Goal: Task Accomplishment & Management: Manage account settings

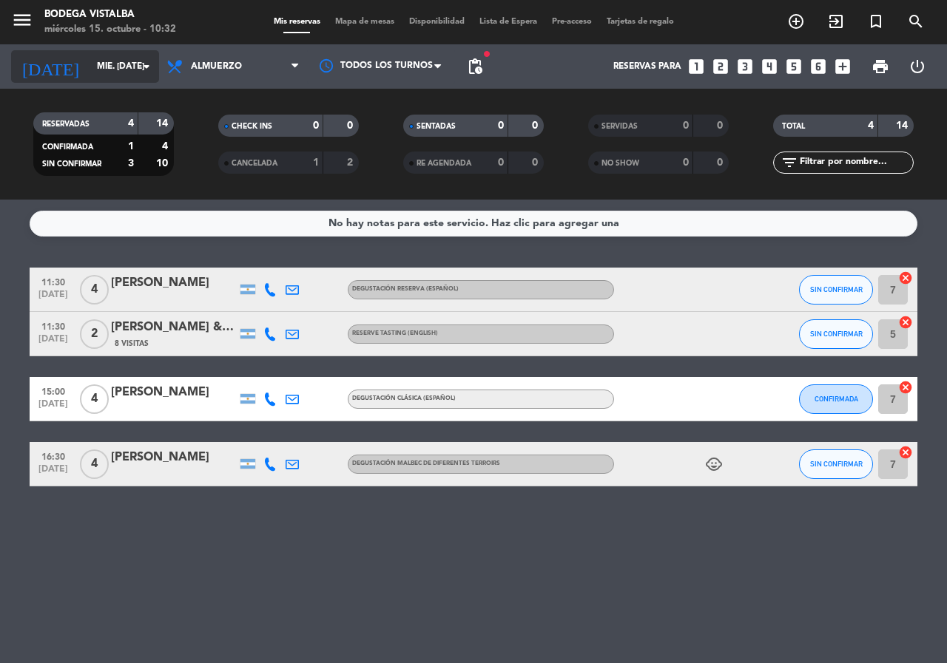
click at [79, 51] on div "[DATE] mié. [DATE] arrow_drop_down" at bounding box center [85, 66] width 148 height 33
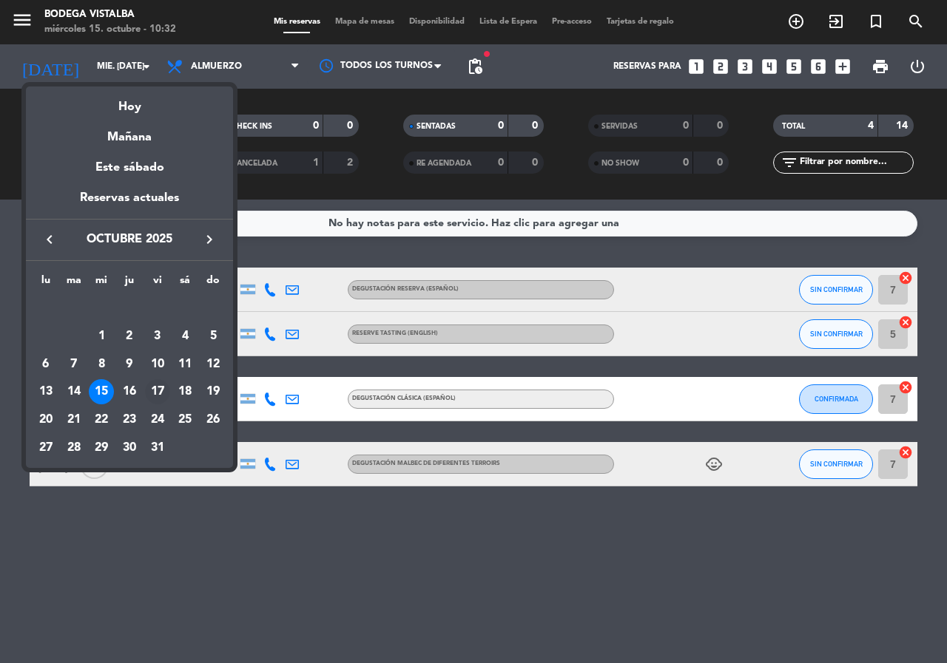
click at [158, 388] on div "17" at bounding box center [157, 391] width 25 height 25
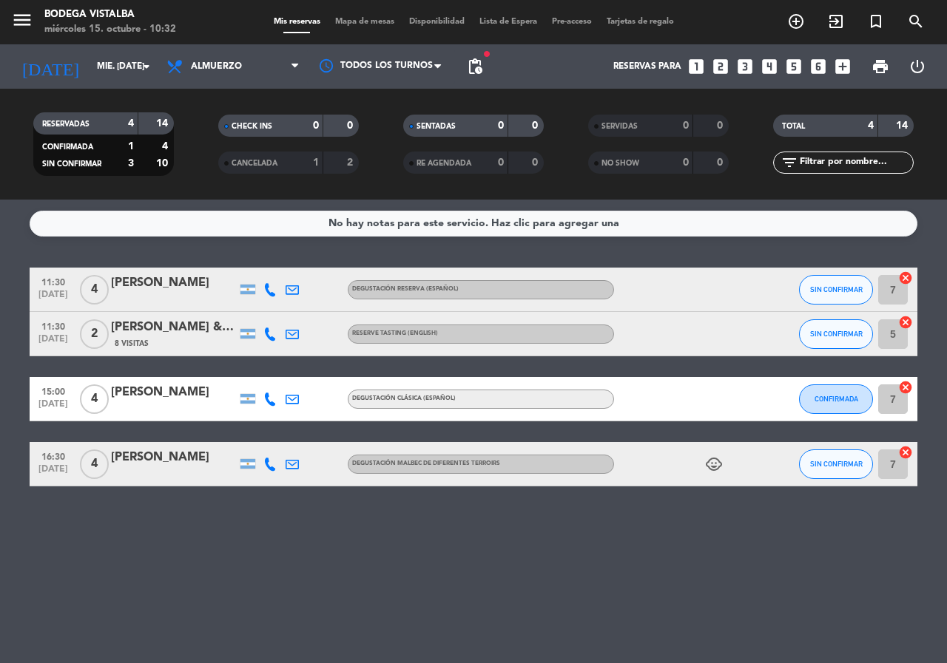
type input "vie. [DATE]"
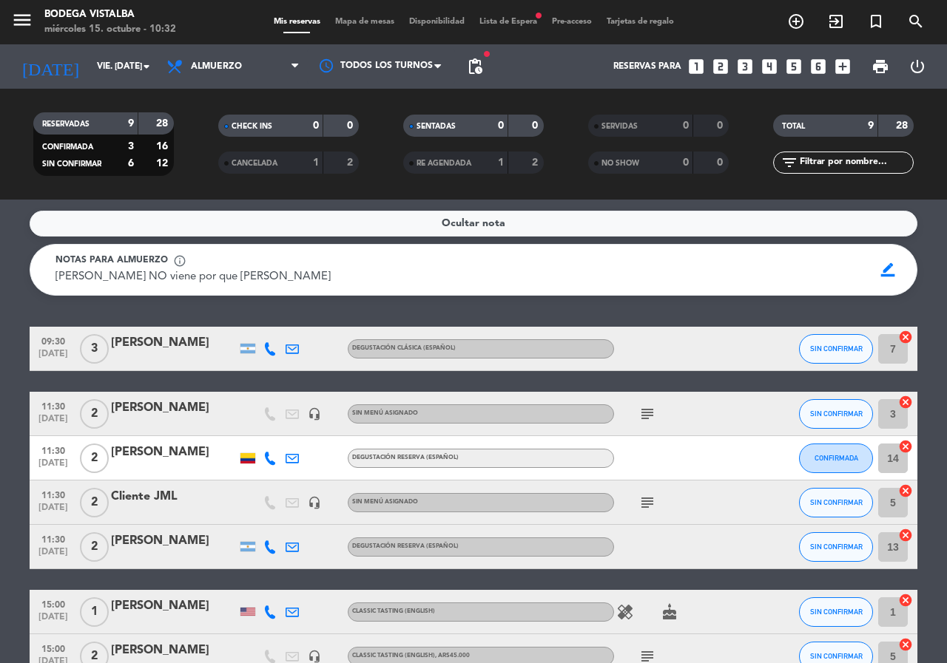
click at [160, 342] on div "[PERSON_NAME]" at bounding box center [174, 343] width 126 height 19
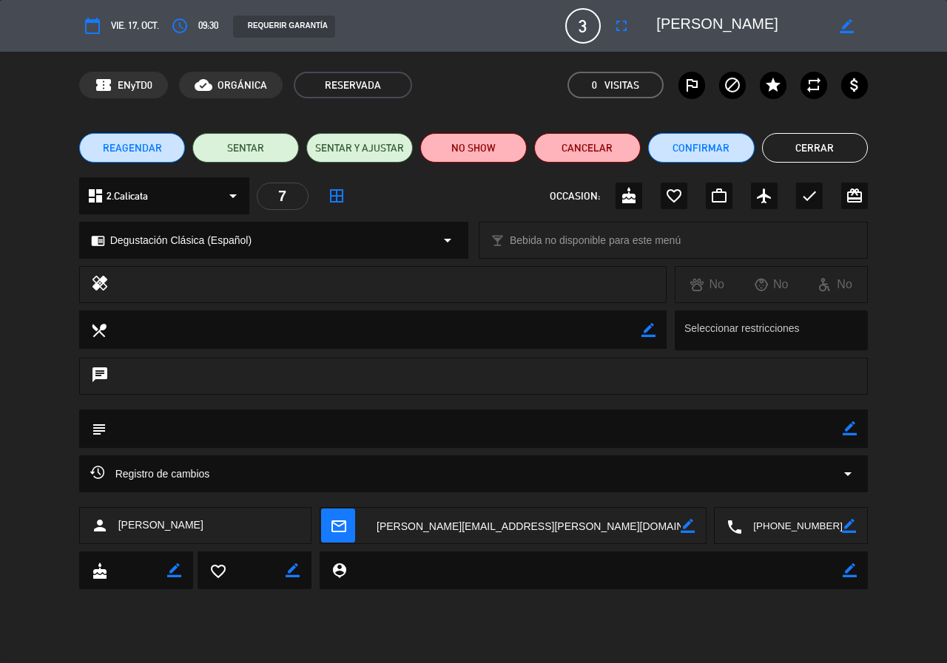
click at [161, 153] on button "REAGENDAR" at bounding box center [132, 148] width 106 height 30
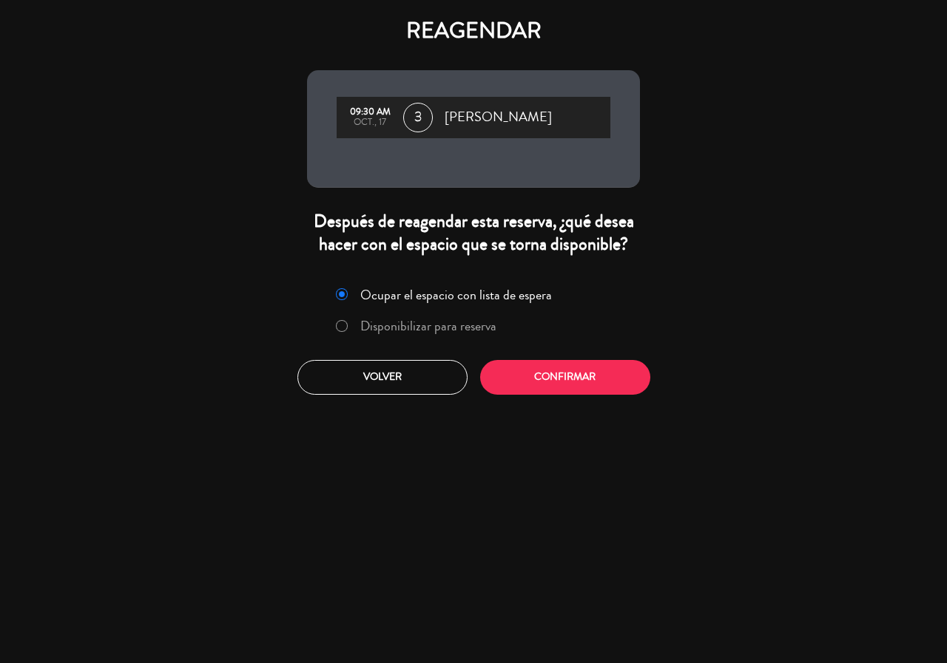
click at [427, 325] on label "Disponibilizar para reserva" at bounding box center [428, 325] width 136 height 13
click at [526, 377] on button "Confirmar" at bounding box center [565, 377] width 170 height 35
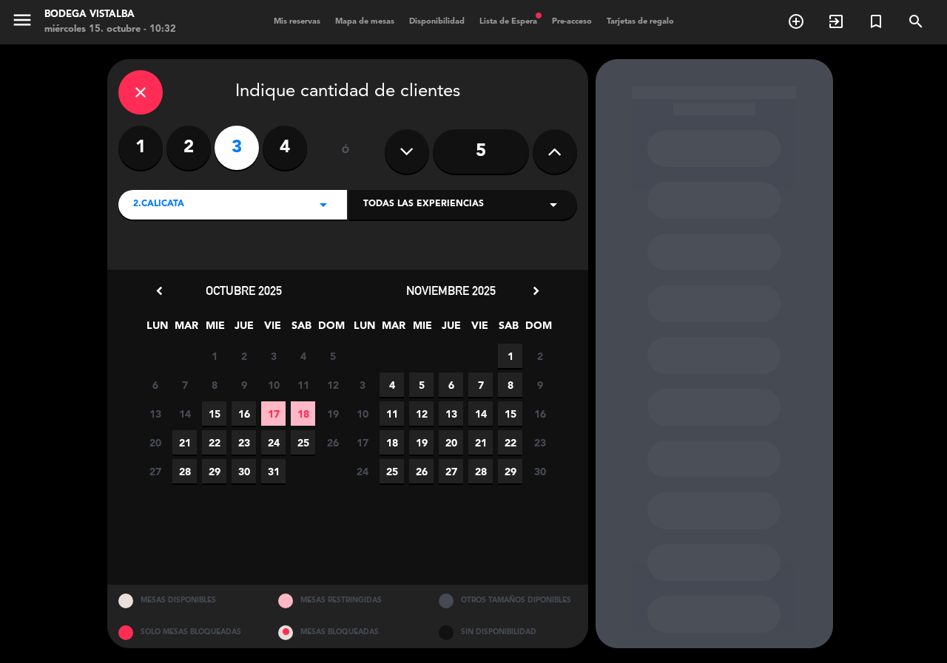
click at [275, 400] on div "13 14 15 16 17 18 19 Cerrado" at bounding box center [244, 413] width 207 height 29
click at [273, 410] on span "17" at bounding box center [273, 414] width 24 height 24
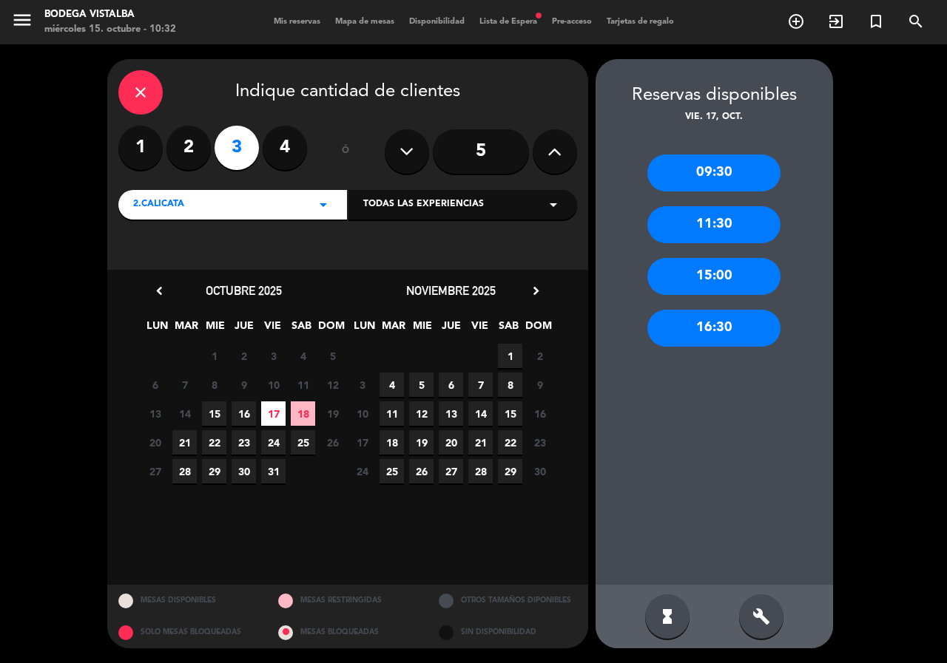
click at [701, 204] on div "09:30 11:30 15:00 16:30" at bounding box center [713, 355] width 237 height 460
click at [703, 213] on div "11:30" at bounding box center [713, 224] width 133 height 37
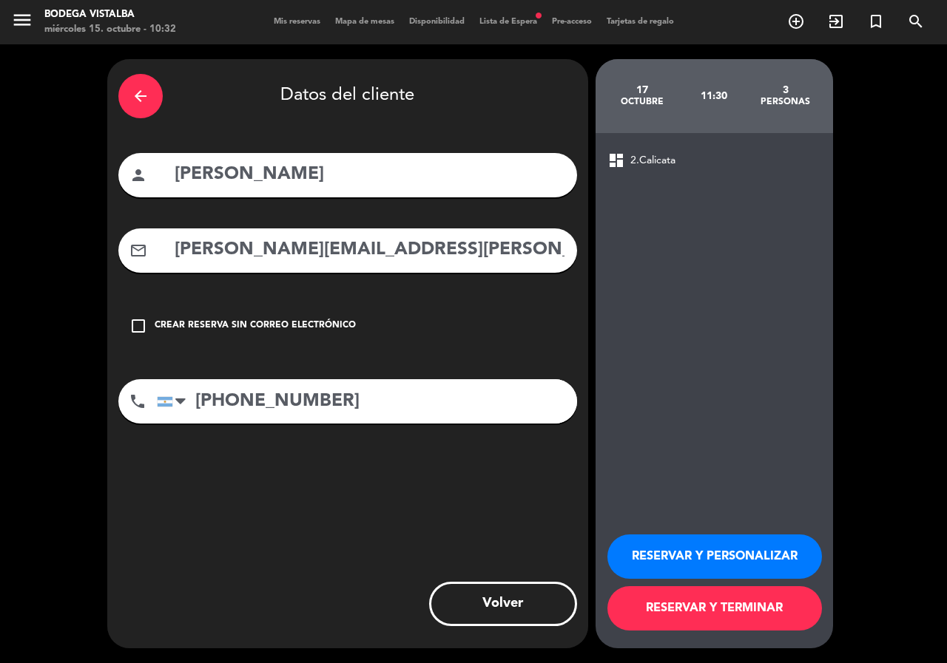
click at [652, 611] on button "RESERVAR Y TERMINAR" at bounding box center [714, 608] width 214 height 44
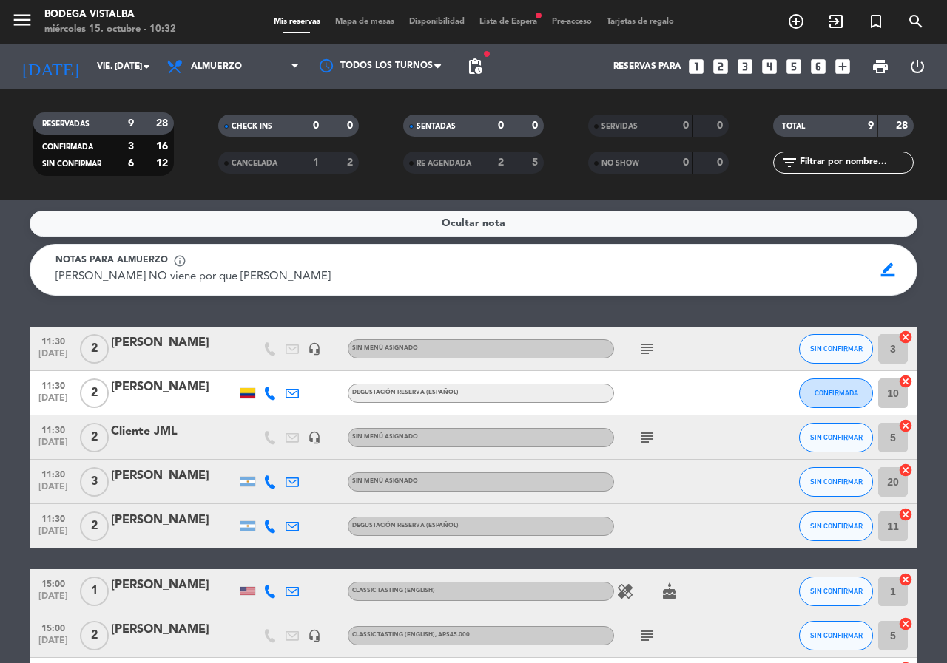
click at [483, 54] on span "fiber_manual_record" at bounding box center [486, 54] width 9 height 9
click at [476, 75] on span "pending_actions" at bounding box center [475, 67] width 18 height 18
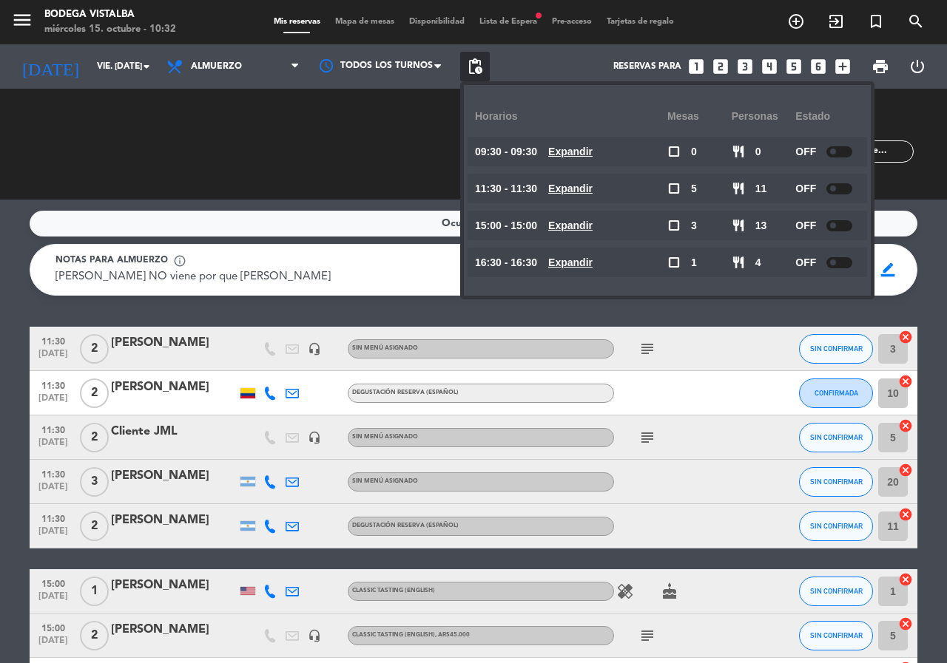
click at [476, 75] on span "pending_actions" at bounding box center [475, 67] width 18 height 18
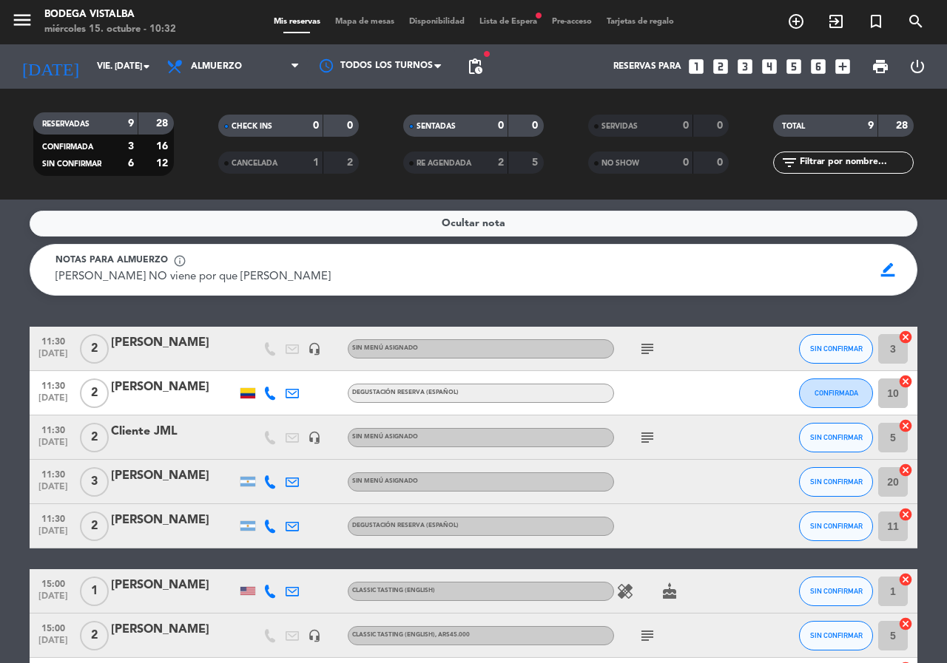
click at [163, 485] on div "[PERSON_NAME]" at bounding box center [174, 476] width 126 height 19
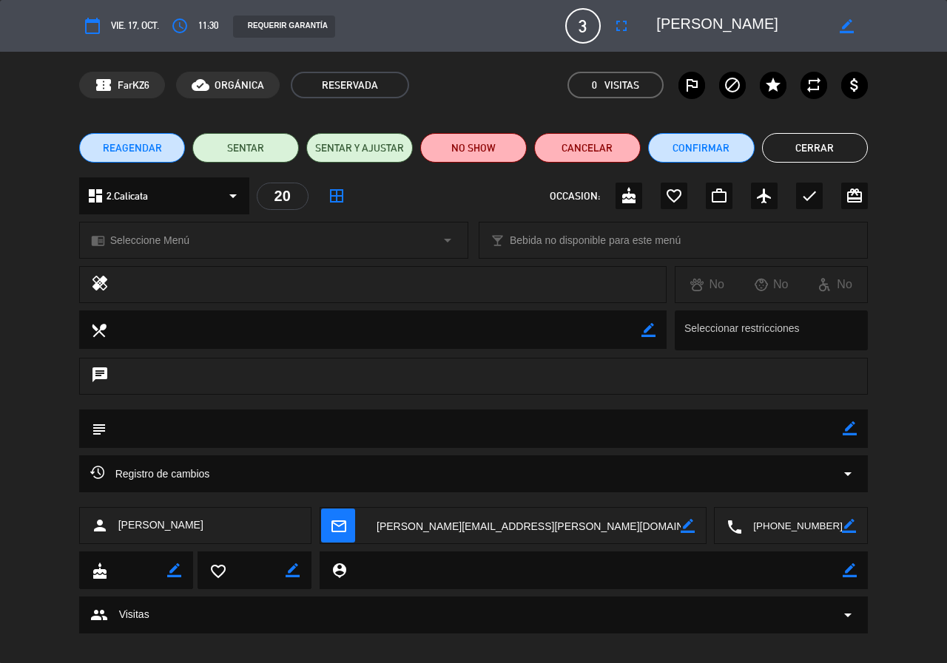
click at [851, 427] on icon "border_color" at bounding box center [849, 429] width 14 height 14
click at [740, 439] on textarea at bounding box center [474, 429] width 737 height 38
type textarea "Cobrar 45.000 clasica"
drag, startPoint x: 845, startPoint y: 425, endPoint x: 835, endPoint y: 425, distance: 9.6
click at [845, 425] on icon at bounding box center [849, 429] width 14 height 14
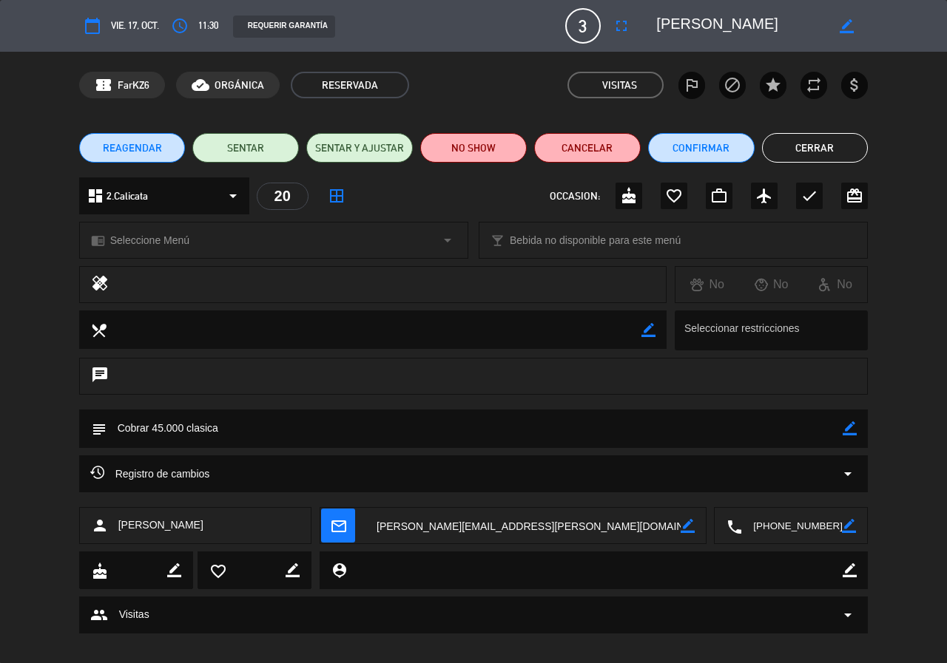
click at [816, 152] on button "Cerrar" at bounding box center [815, 148] width 106 height 30
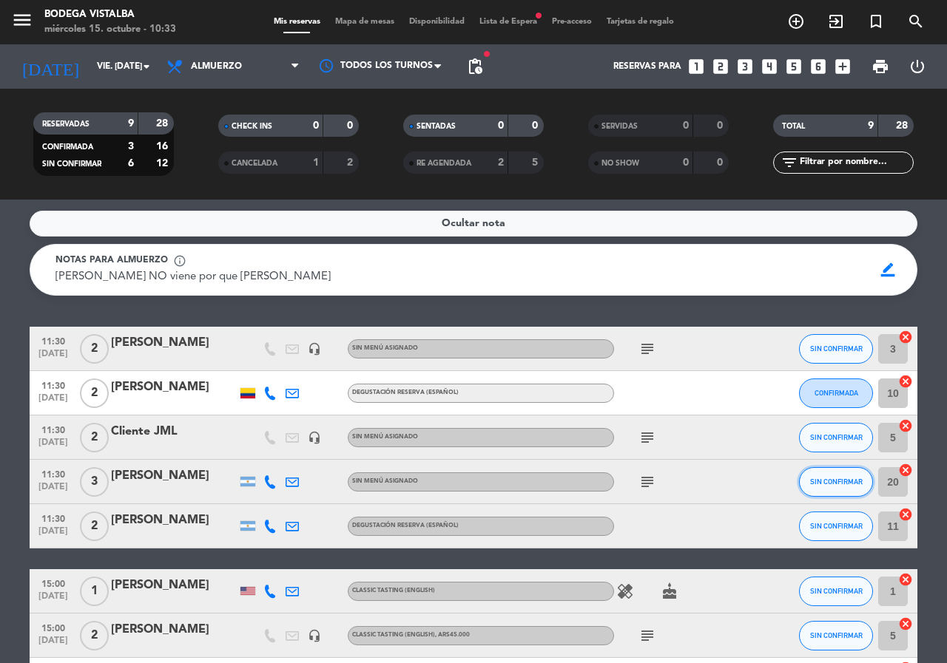
click at [842, 479] on span "SIN CONFIRMAR" at bounding box center [836, 482] width 53 height 8
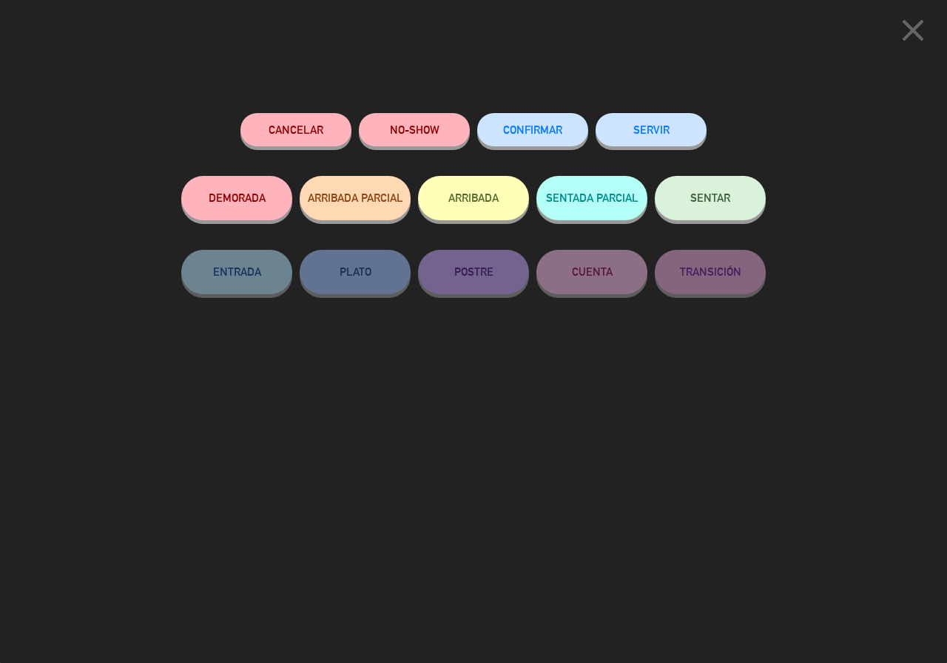
click at [549, 115] on button "CONFIRMAR" at bounding box center [532, 129] width 111 height 33
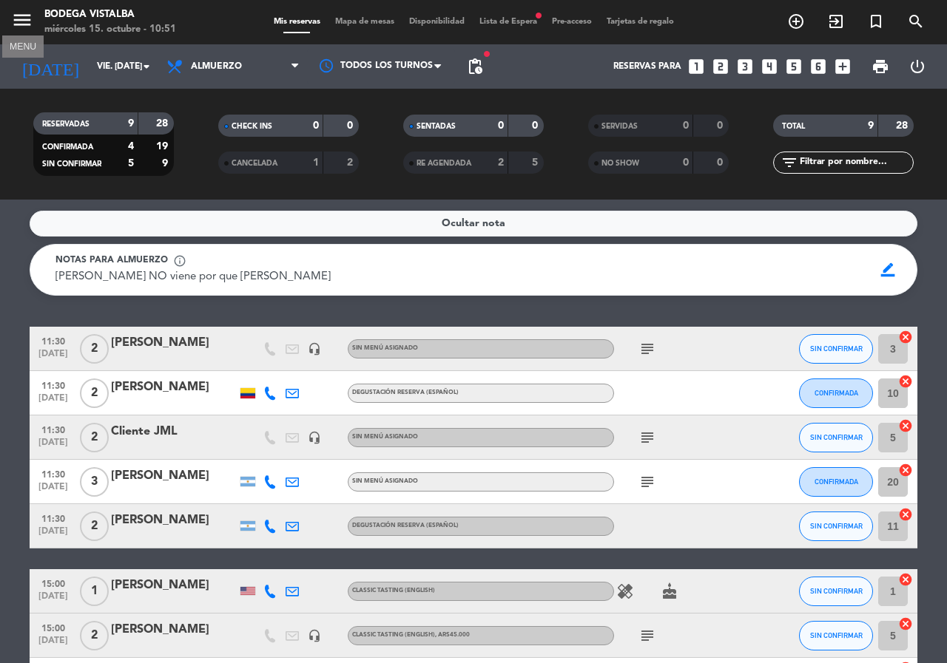
click at [16, 24] on icon "menu" at bounding box center [22, 20] width 22 height 22
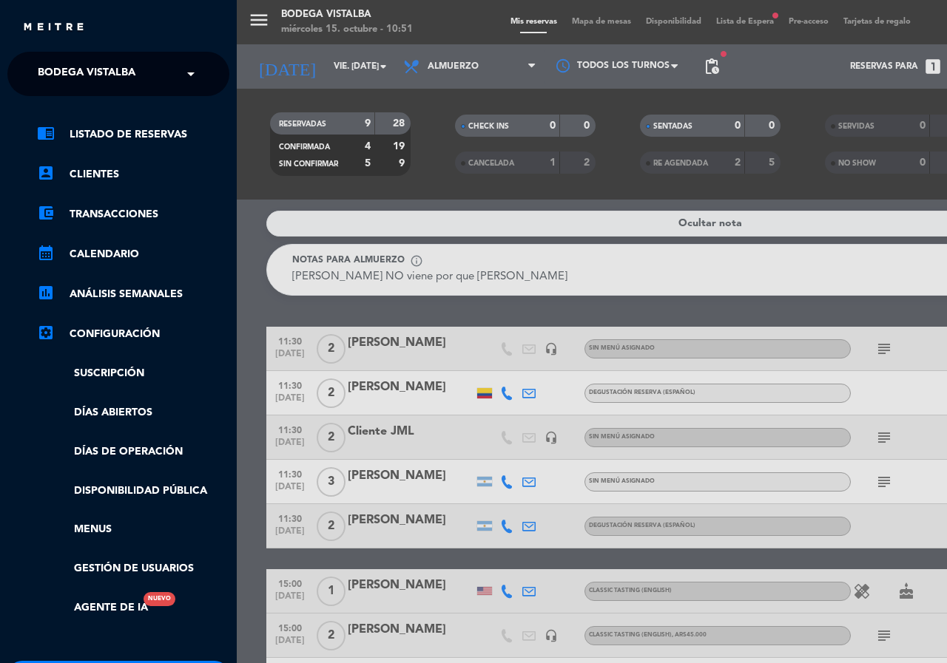
click at [40, 70] on span "BODEGA VISTALBA" at bounding box center [87, 73] width 98 height 31
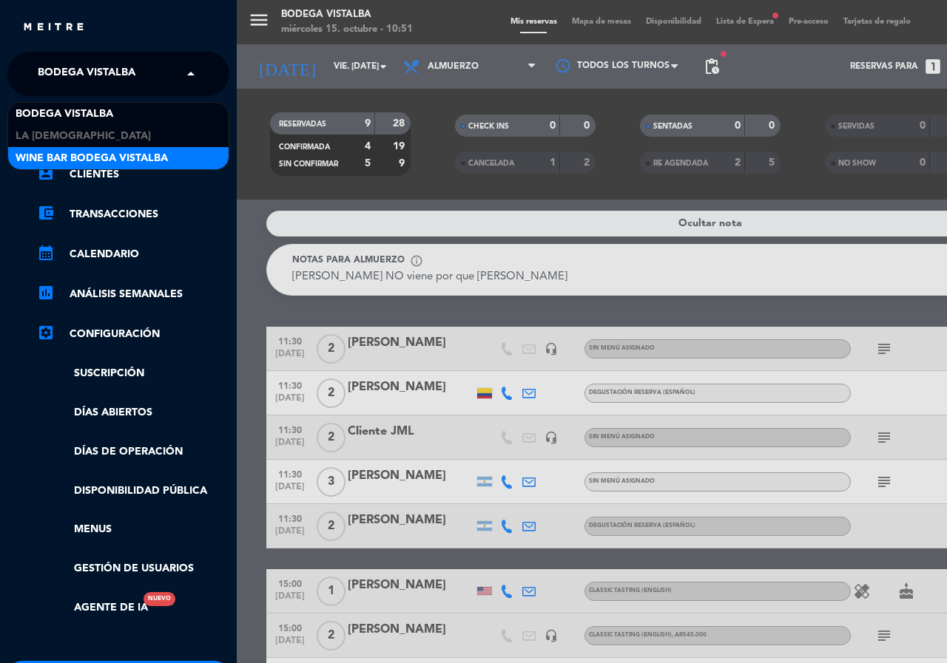
click at [66, 157] on span "Wine Bar Bodega Vistalba" at bounding box center [92, 158] width 152 height 17
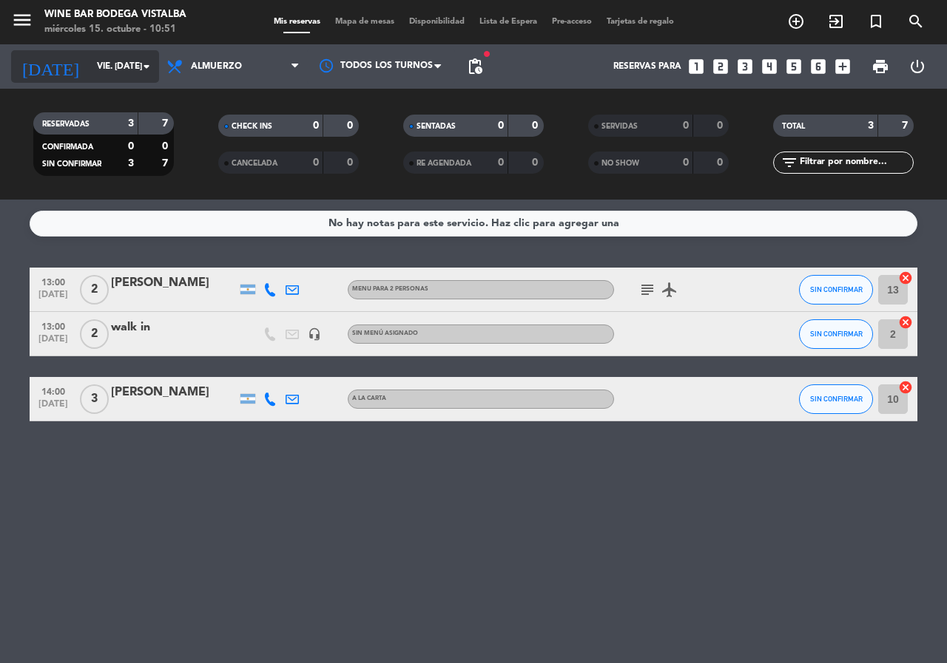
click at [106, 73] on input "vie. [DATE]" at bounding box center [148, 66] width 118 height 25
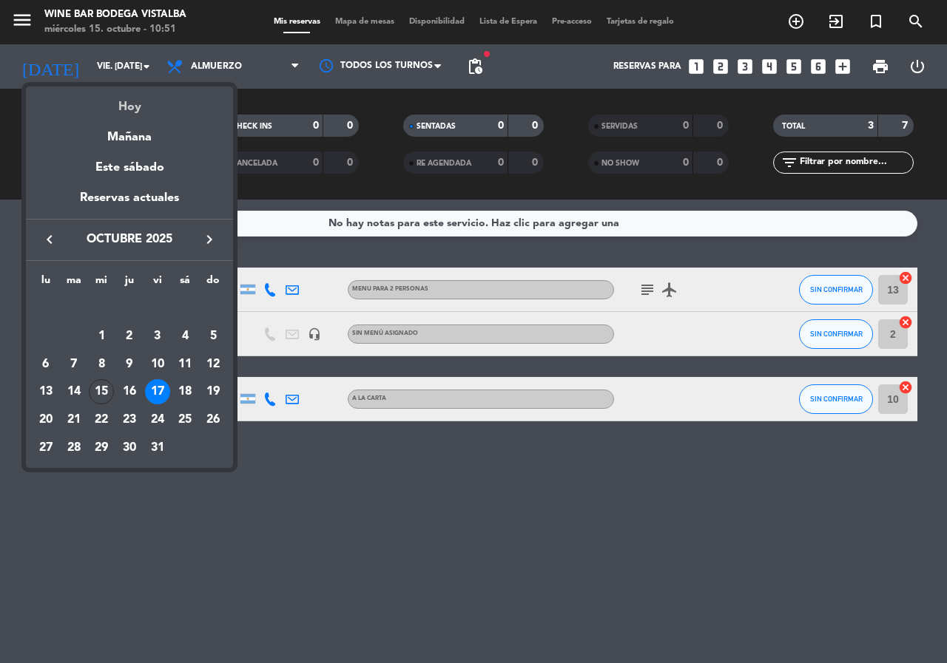
click at [140, 102] on div "Hoy" at bounding box center [129, 102] width 207 height 30
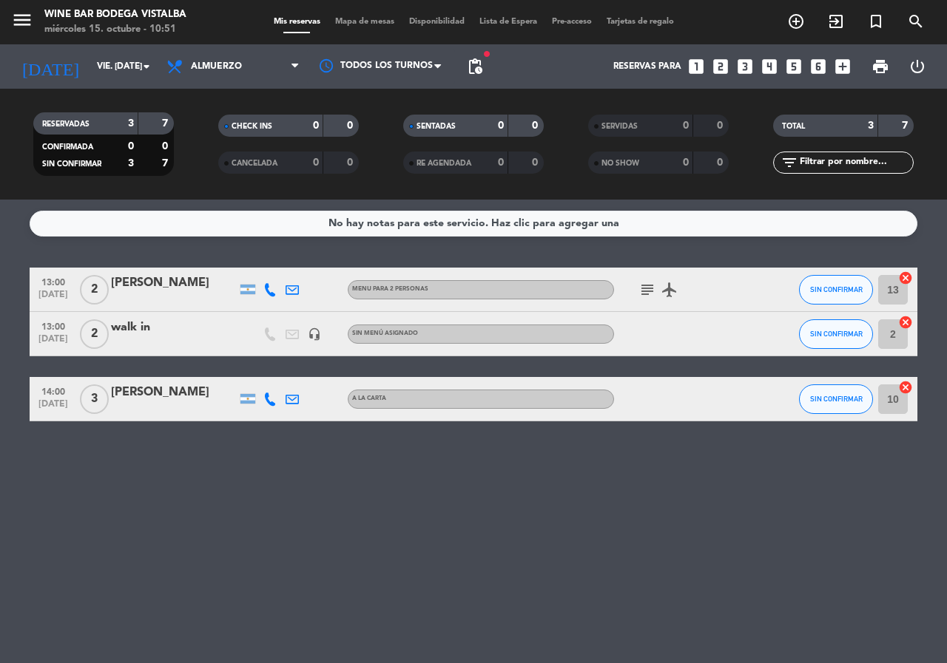
type input "mié. [DATE]"
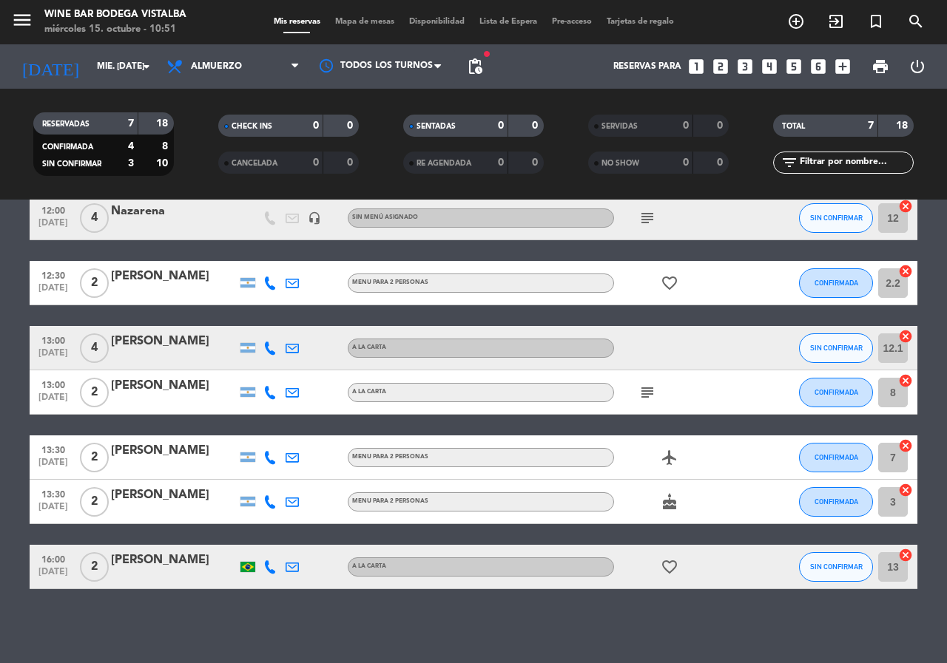
scroll to position [72, 0]
click at [483, 67] on span "pending_actions" at bounding box center [475, 67] width 18 height 18
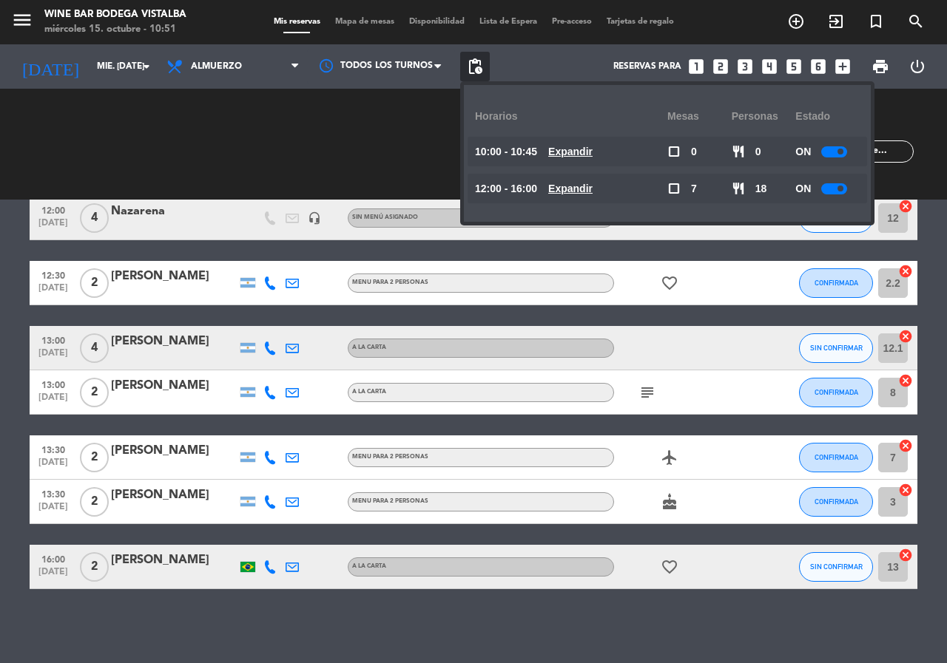
click at [483, 67] on span "pending_actions" at bounding box center [475, 67] width 18 height 18
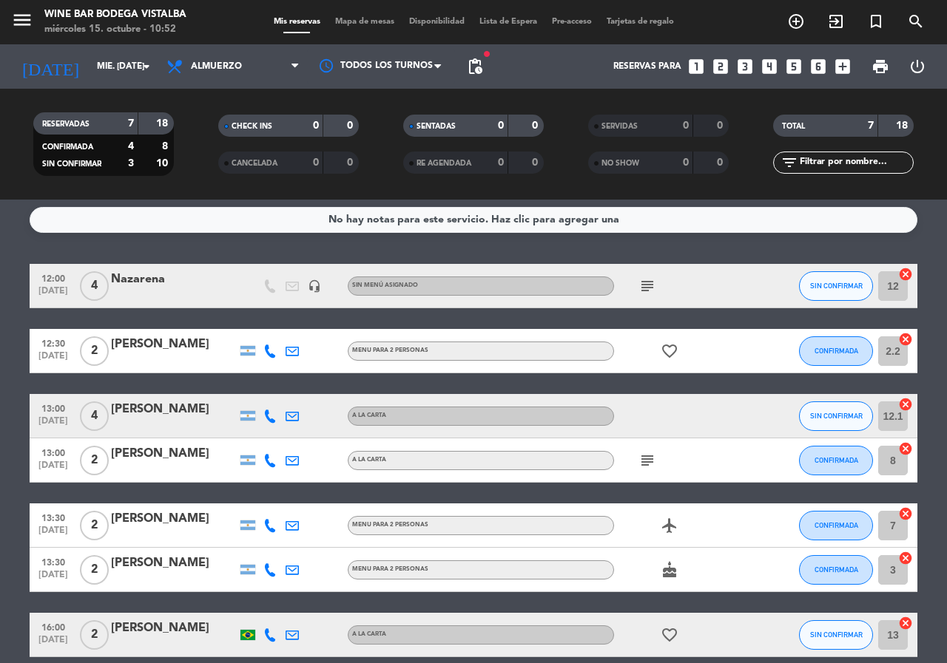
scroll to position [0, 0]
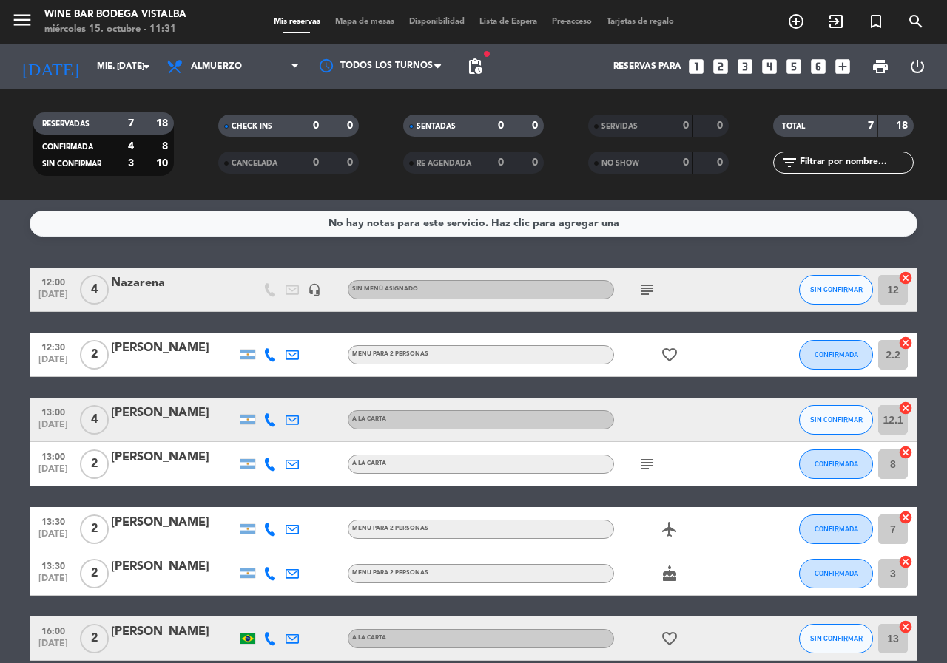
drag, startPoint x: 0, startPoint y: 387, endPoint x: 0, endPoint y: 254, distance: 132.4
click at [10, 18] on div "menu Wine Bar Bodega Vistalba miércoles 15. octubre - 11:31" at bounding box center [118, 22] width 237 height 35
click at [28, 17] on icon "menu" at bounding box center [22, 20] width 22 height 22
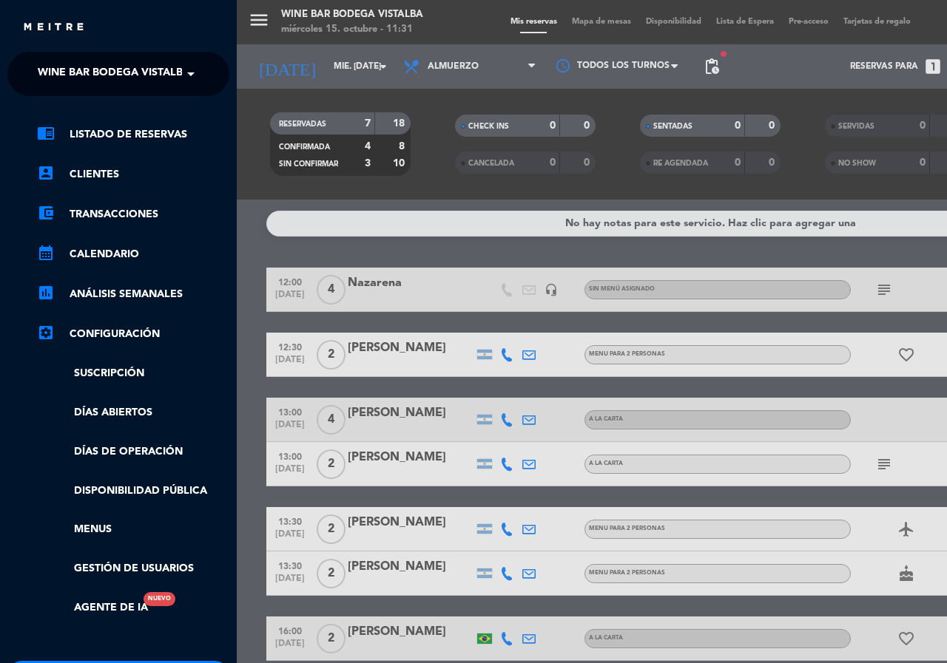
click at [100, 75] on span "Wine Bar Bodega Vistalba" at bounding box center [114, 73] width 152 height 31
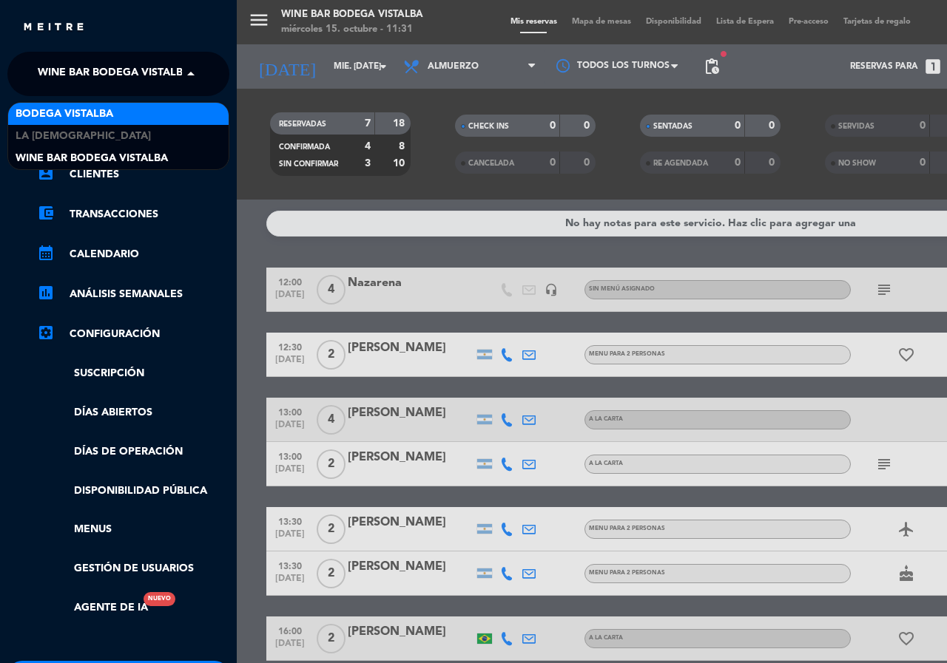
click at [108, 111] on span "BODEGA VISTALBA" at bounding box center [65, 114] width 98 height 17
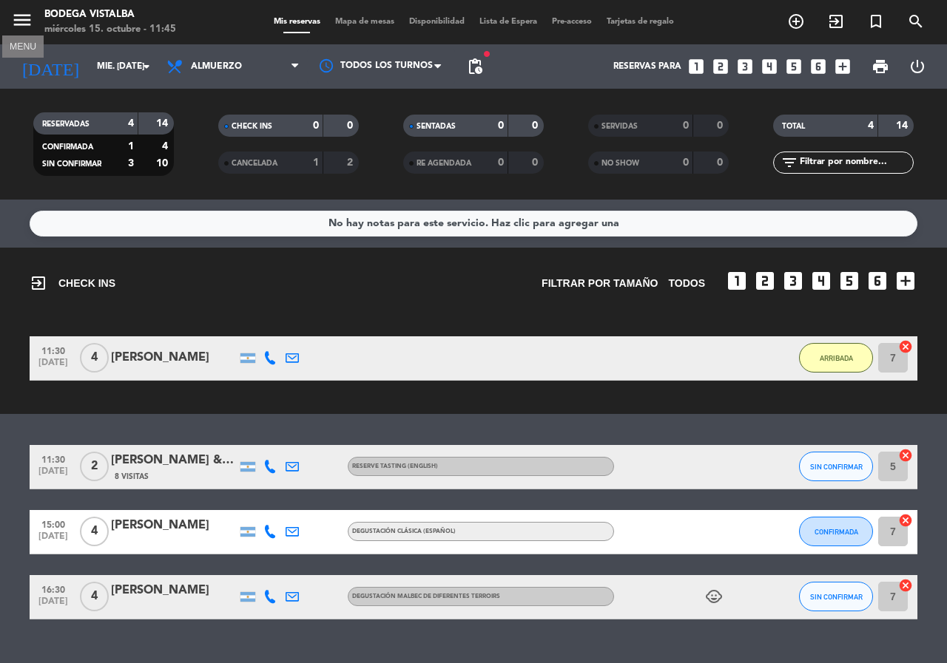
click at [21, 24] on icon "menu" at bounding box center [22, 20] width 22 height 22
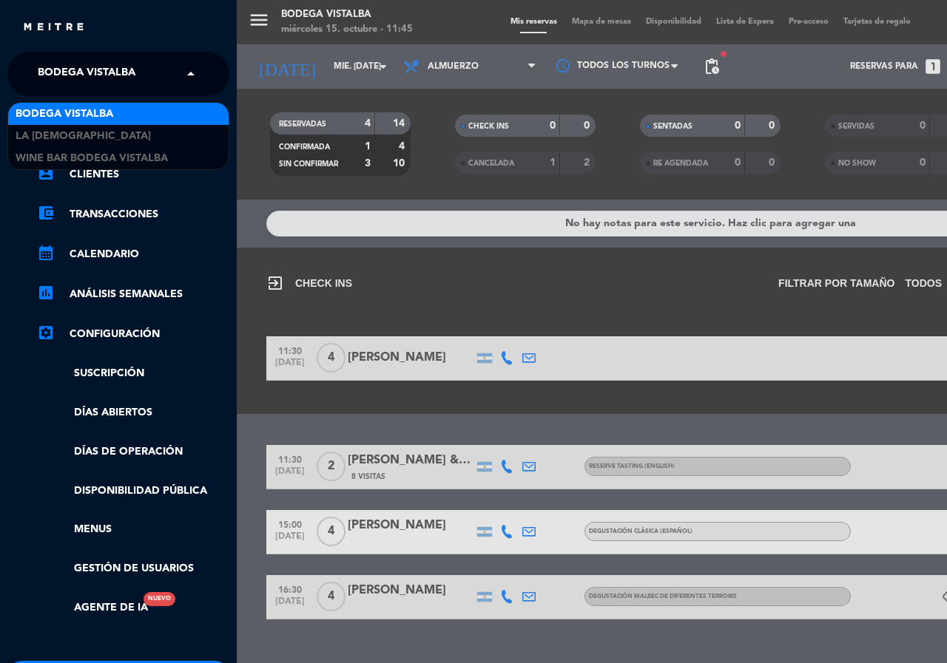
click at [185, 71] on span at bounding box center [194, 73] width 25 height 31
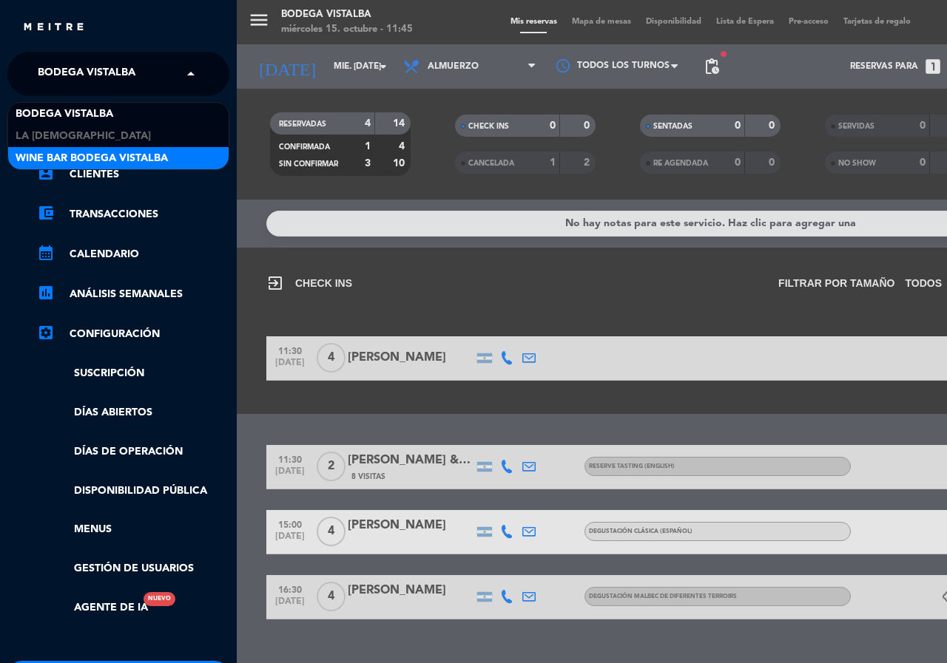
click at [183, 155] on div "Wine Bar Bodega Vistalba" at bounding box center [118, 158] width 220 height 22
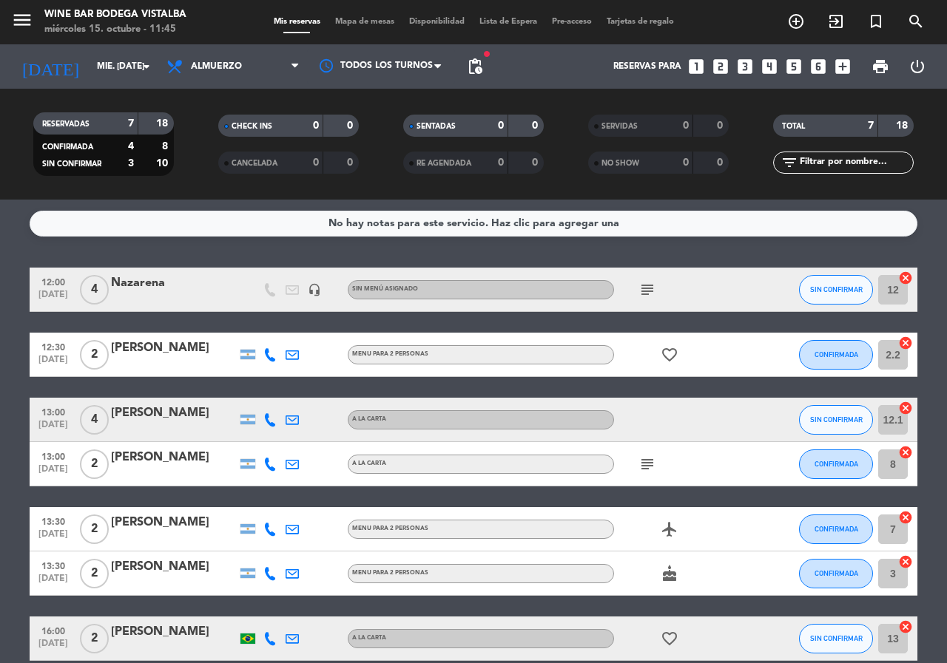
click at [649, 294] on icon "subject" at bounding box center [647, 290] width 18 height 18
